Goal: Task Accomplishment & Management: Use online tool/utility

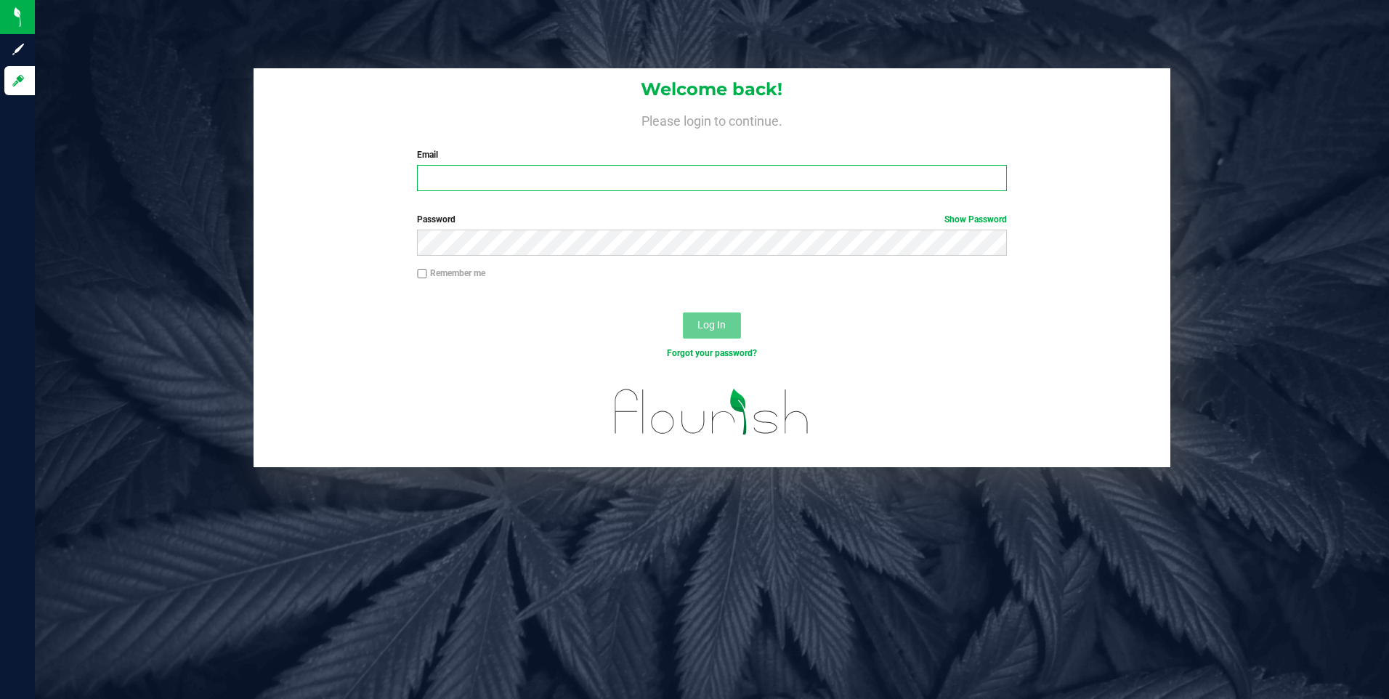
type input "[EMAIL_ADDRESS][DOMAIN_NAME]"
click at [717, 330] on span "Log In" at bounding box center [711, 325] width 28 height 12
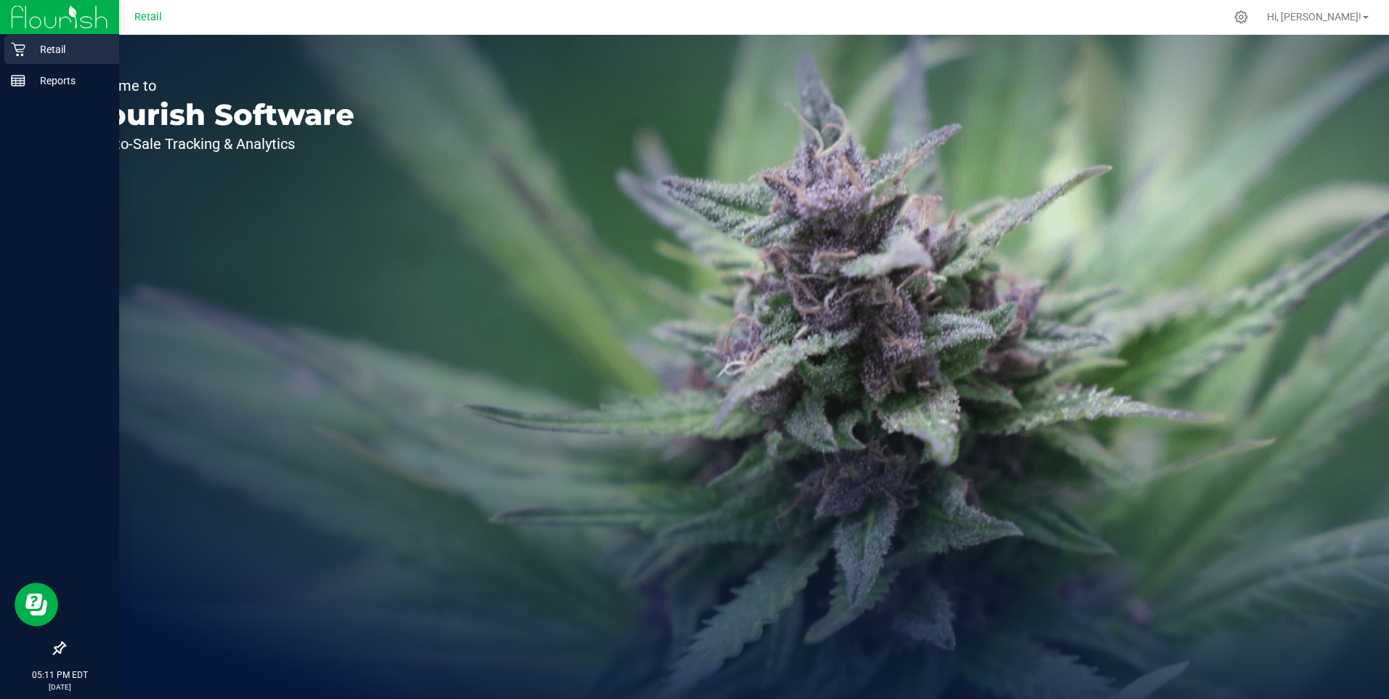
click at [62, 43] on p "Retail" at bounding box center [68, 49] width 87 height 17
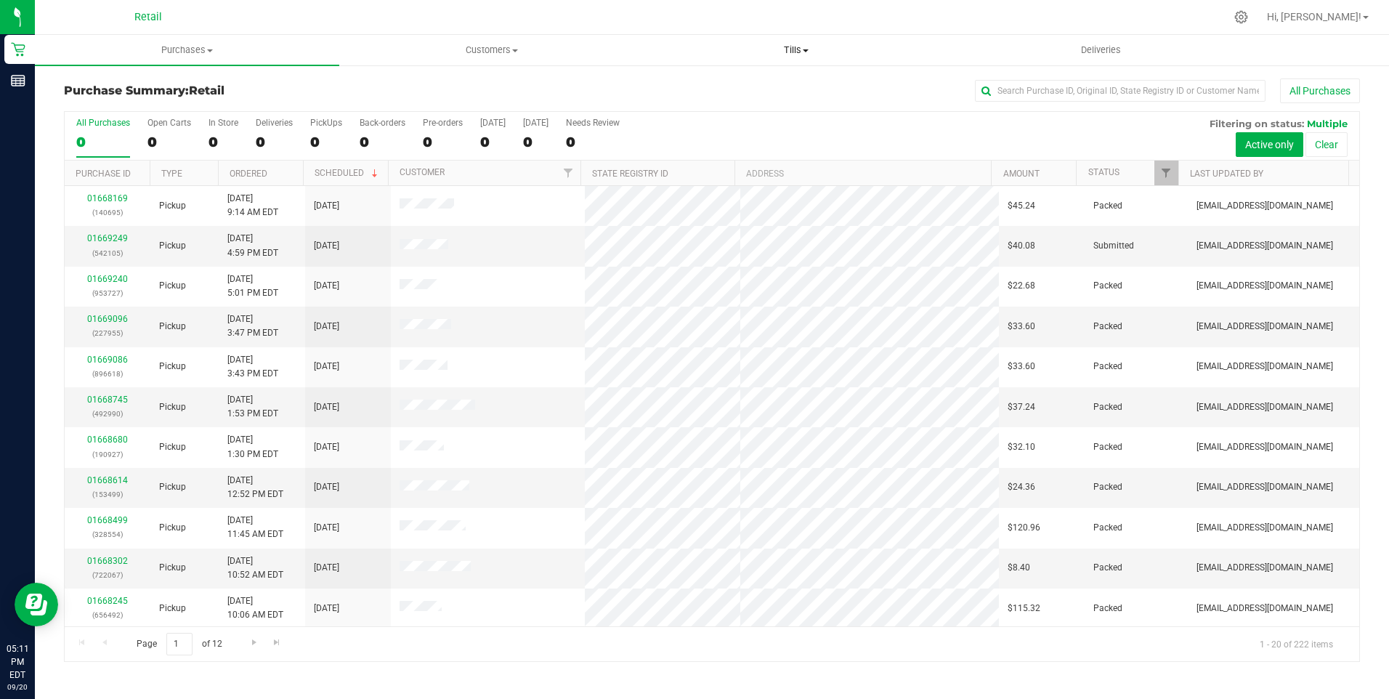
click at [794, 52] on span "Tills" at bounding box center [796, 50] width 303 height 13
click at [717, 89] on span "Manage tills" at bounding box center [693, 87] width 98 height 12
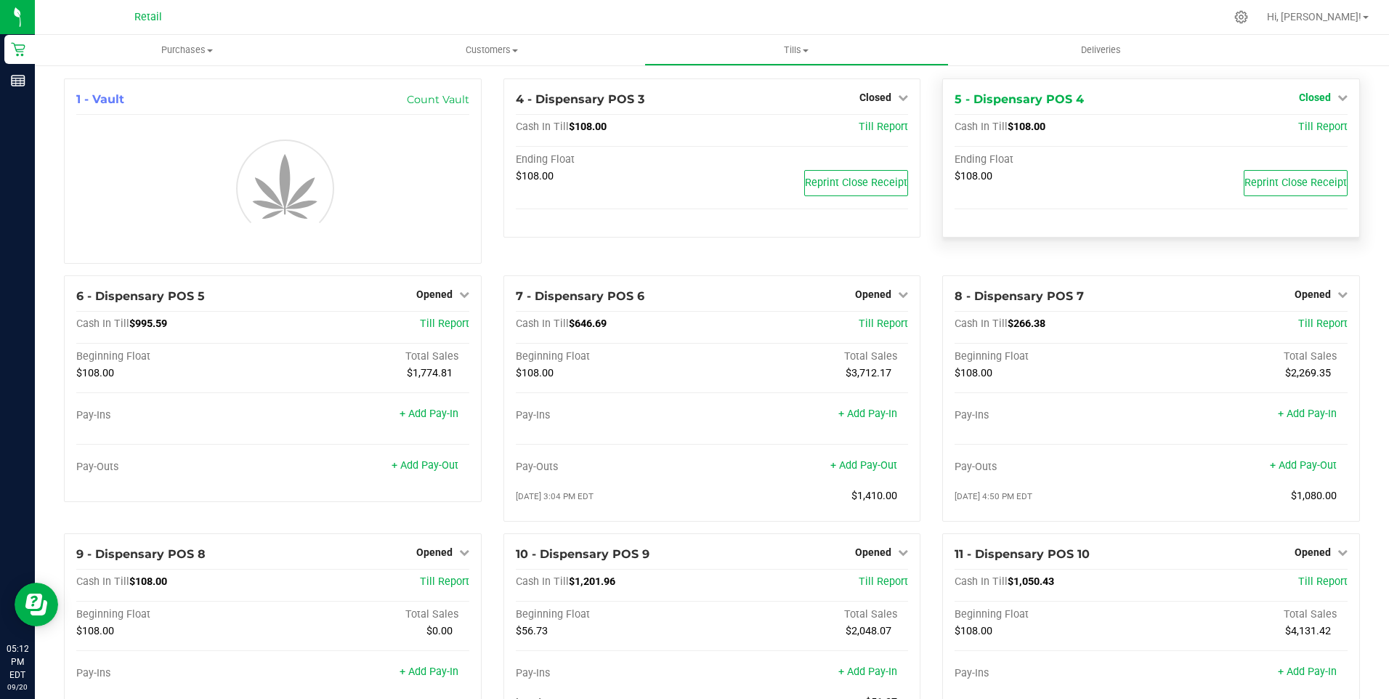
click at [1307, 102] on span "Closed" at bounding box center [1314, 98] width 32 height 12
click at [1305, 129] on link "Open Till" at bounding box center [1314, 128] width 38 height 12
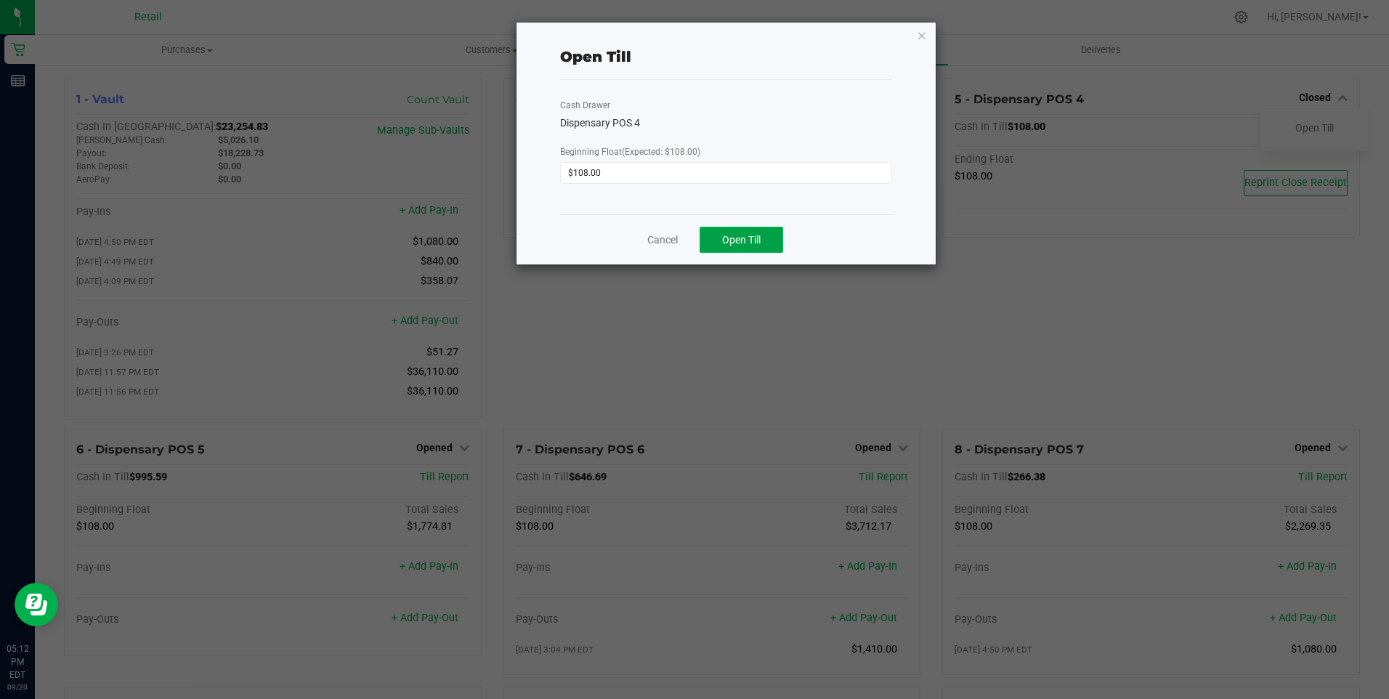
click at [755, 243] on span "Open Till" at bounding box center [741, 240] width 38 height 12
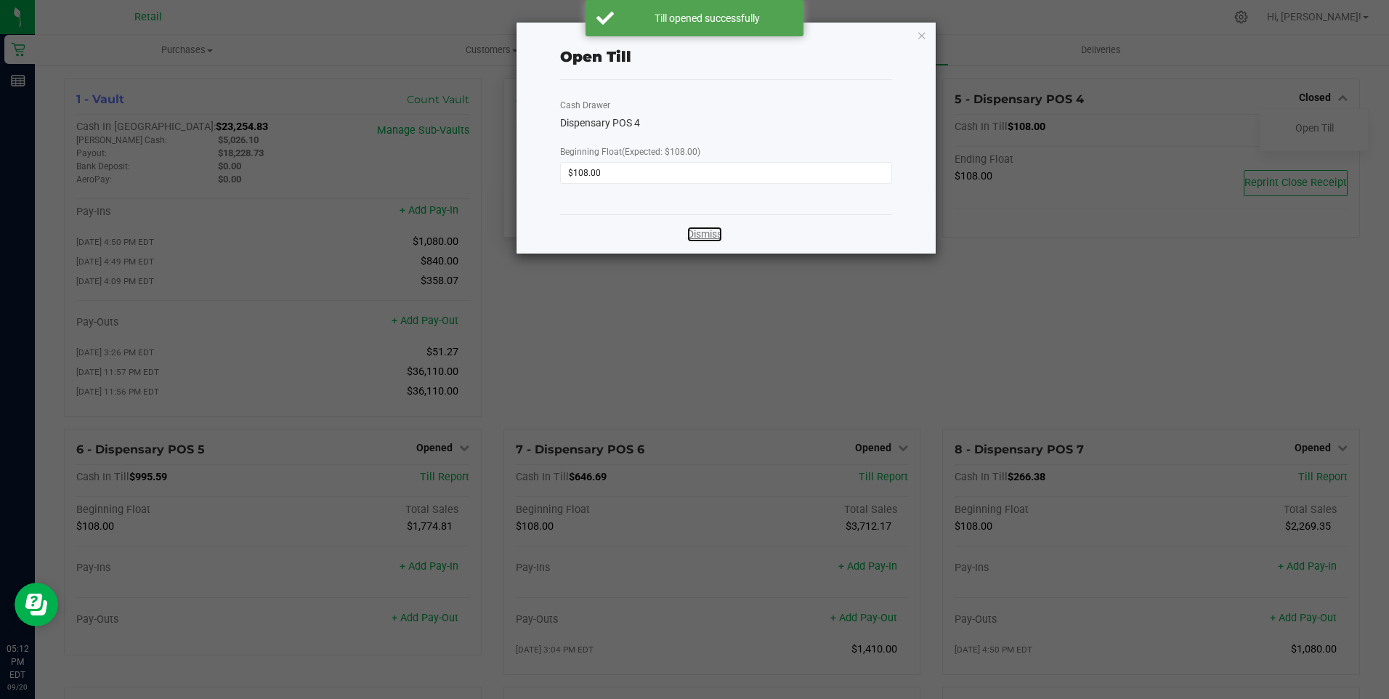
click at [702, 237] on link "Dismiss" at bounding box center [704, 234] width 35 height 15
